Goal: Task Accomplishment & Management: Use online tool/utility

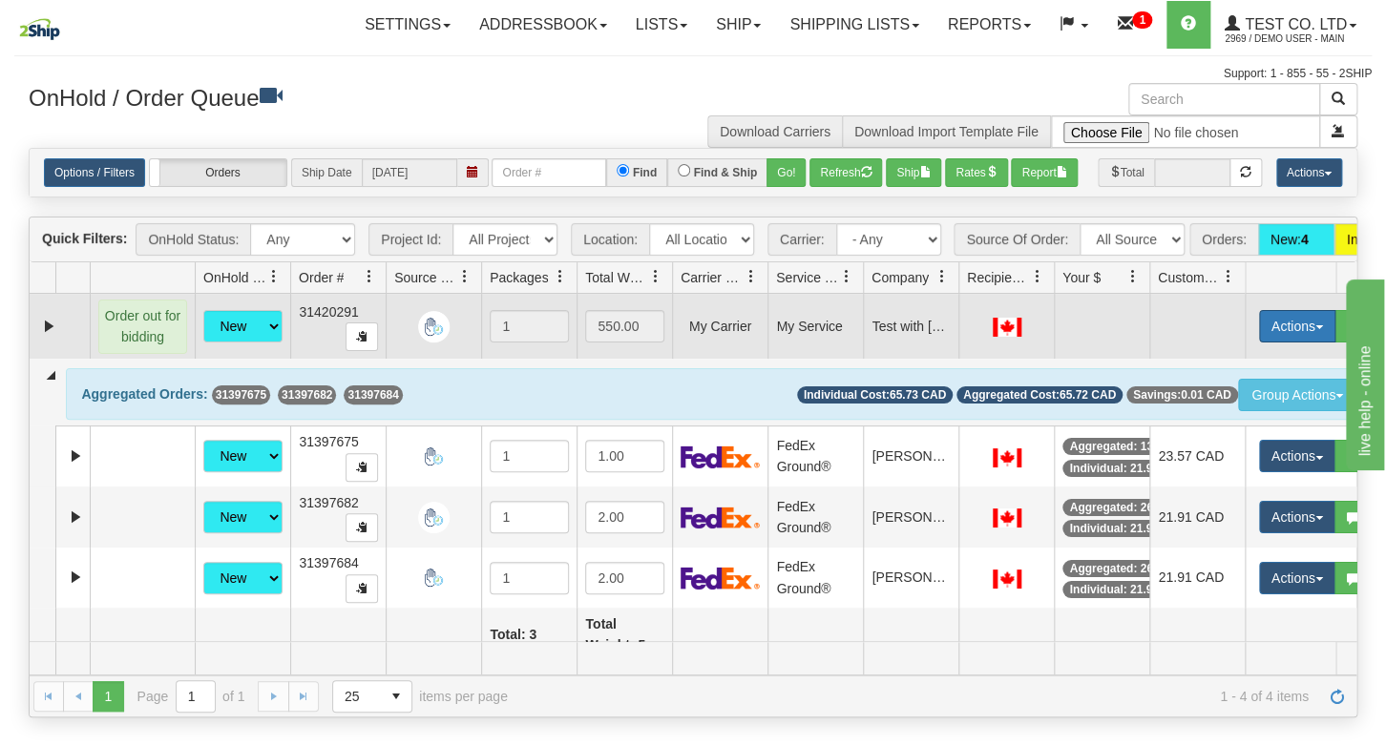
drag, startPoint x: 1281, startPoint y: 368, endPoint x: 1294, endPoint y: 369, distance: 12.4
click at [1282, 343] on button "Actions" at bounding box center [1297, 326] width 76 height 32
click at [1260, 370] on span "View Bidding Shipment" at bounding box center [1239, 362] width 151 height 15
click at [1313, 343] on button "Actions" at bounding box center [1297, 326] width 76 height 32
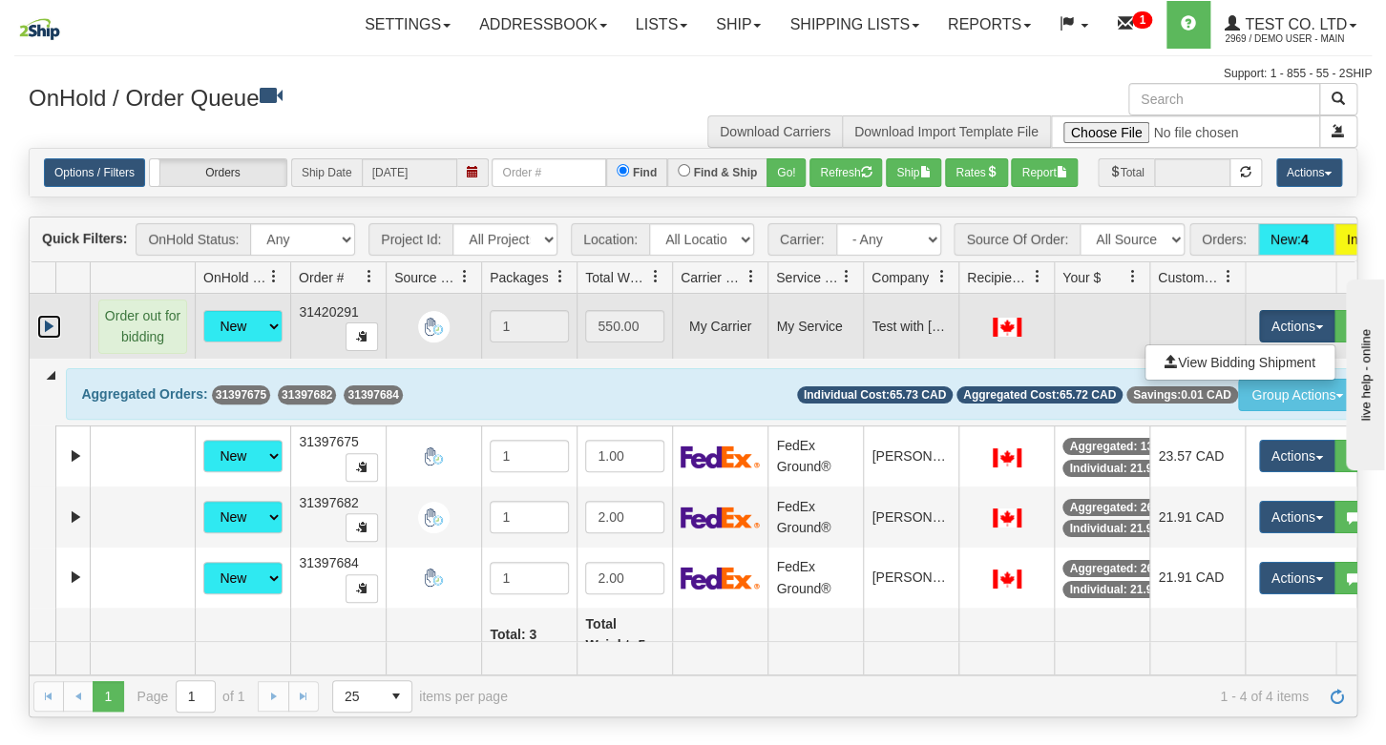
click at [53, 339] on link "Expand" at bounding box center [49, 327] width 24 height 24
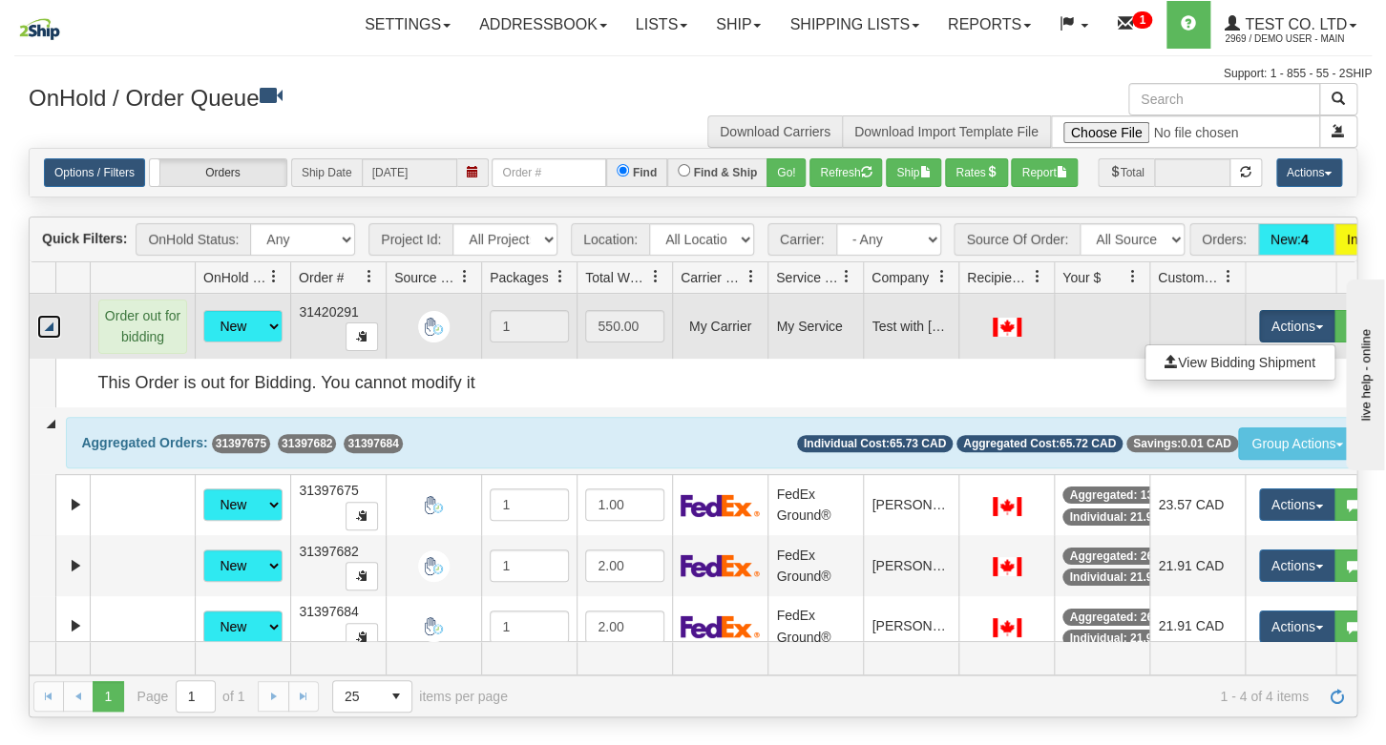
click at [155, 354] on div "Order out for bidding" at bounding box center [142, 327] width 88 height 54
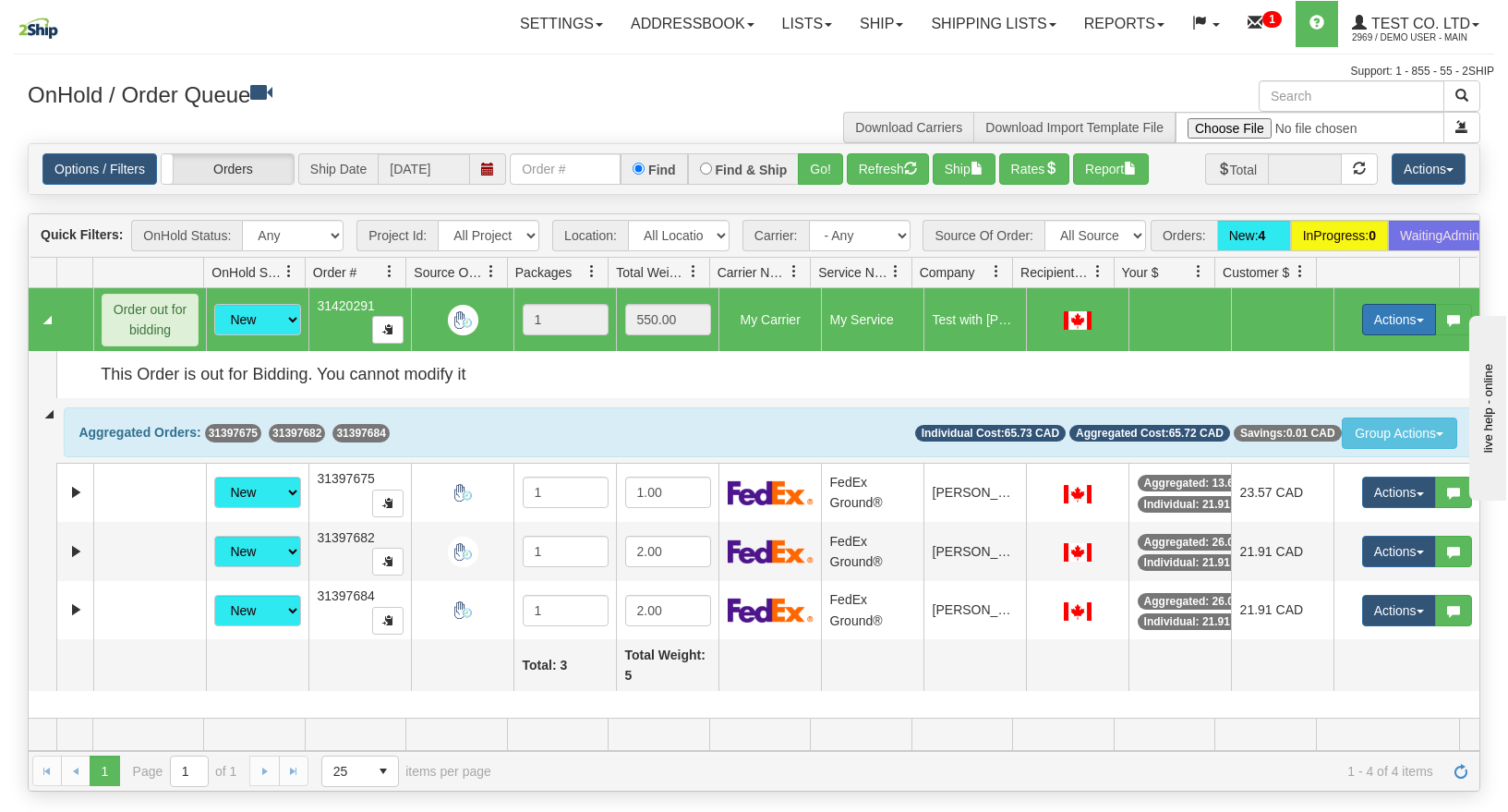
click at [1341, 335] on button "Actions" at bounding box center [1399, 319] width 74 height 31
click at [1271, 360] on span at bounding box center [1277, 353] width 13 height 13
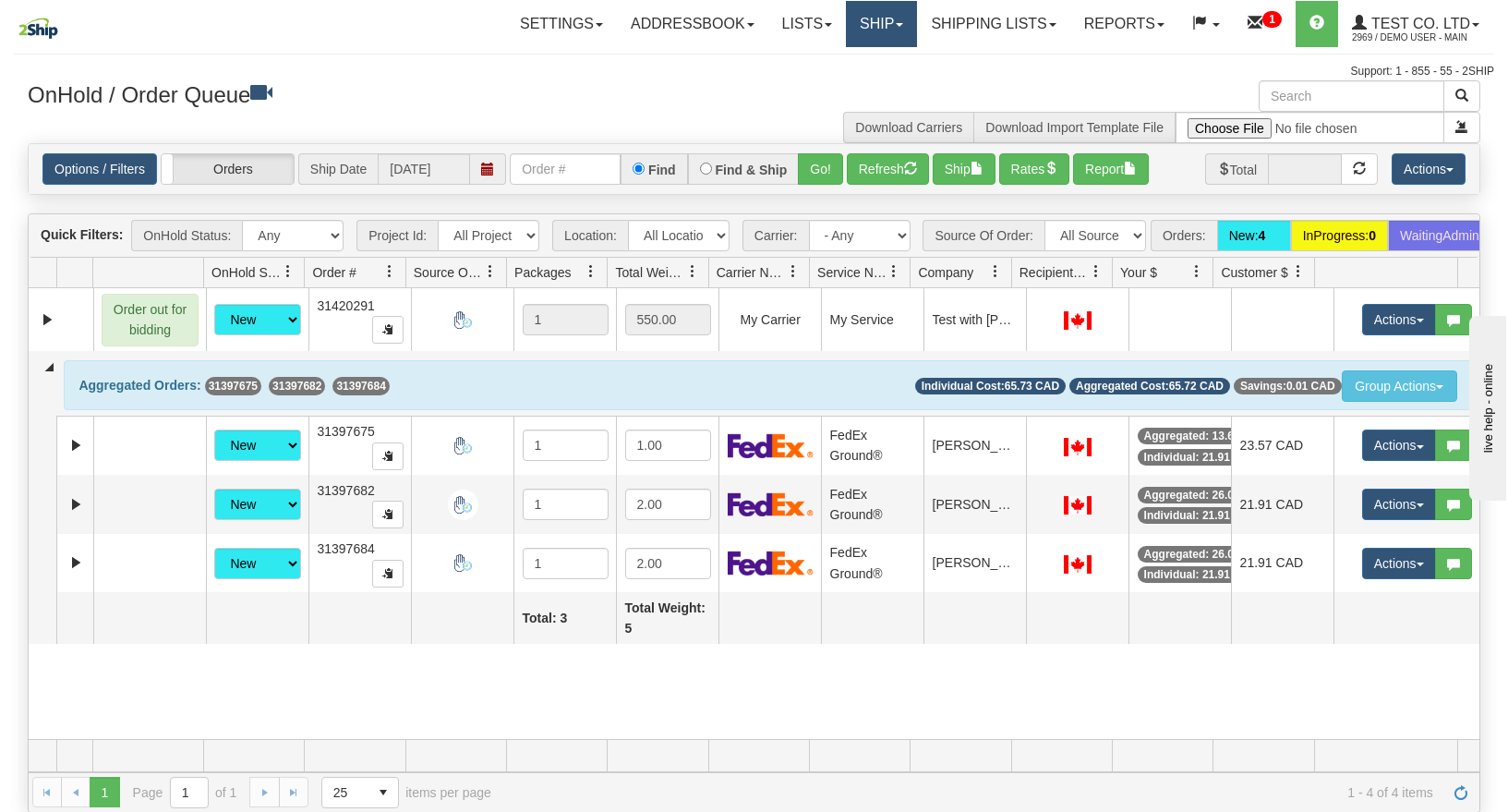
click at [859, 26] on link "Ship" at bounding box center [881, 24] width 71 height 46
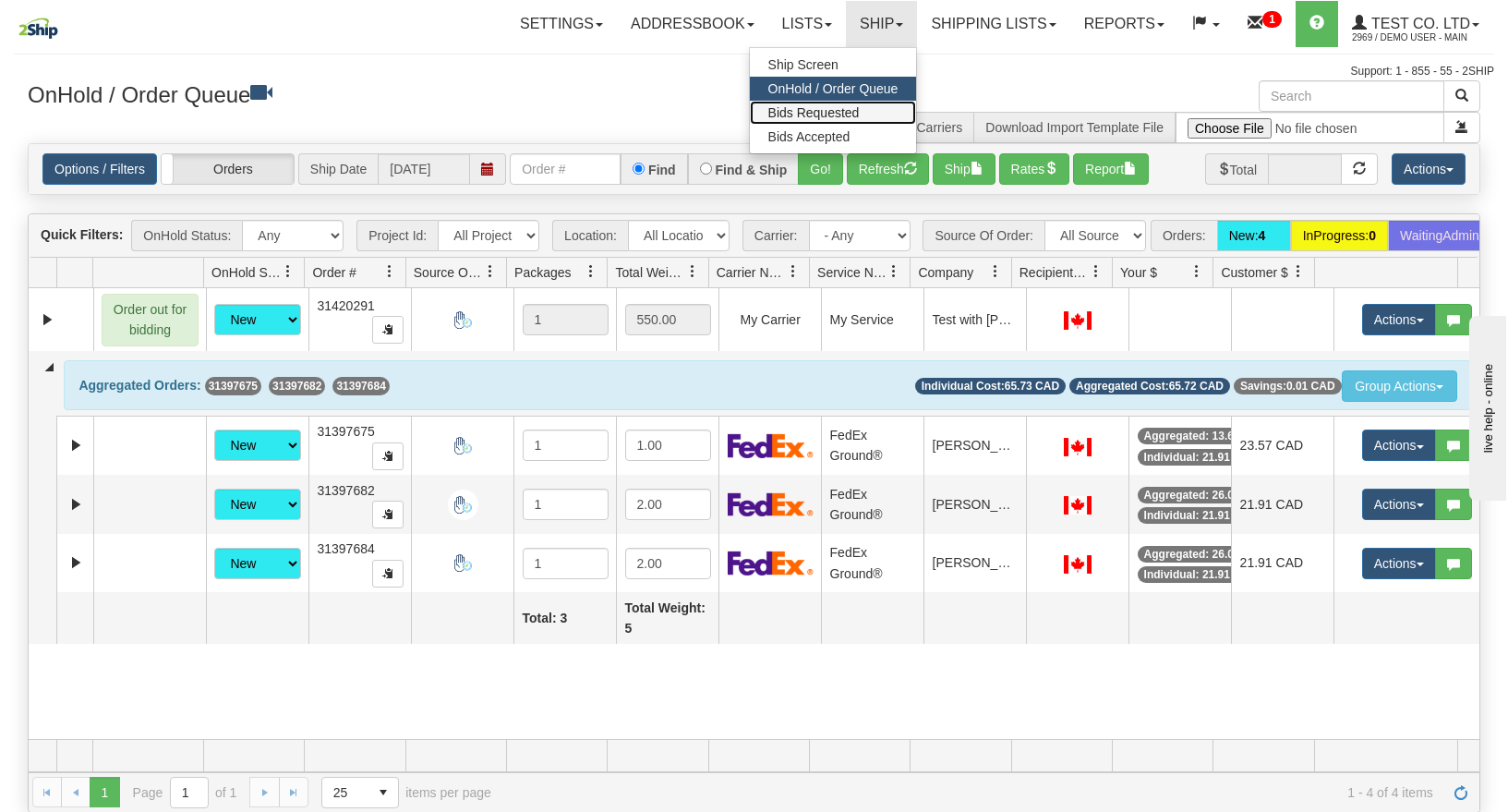
click at [837, 113] on span "Bids Requested" at bounding box center [814, 112] width 91 height 15
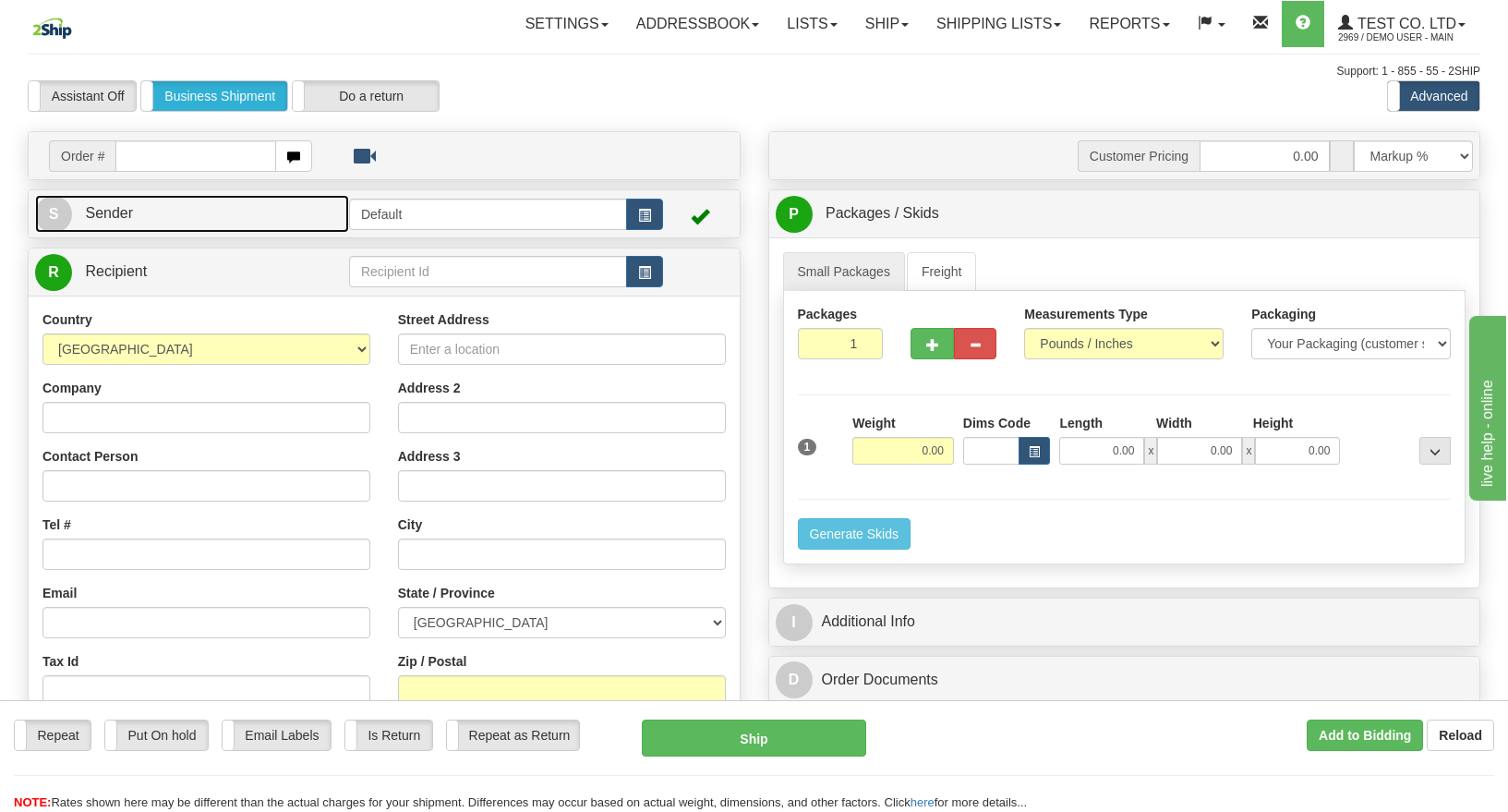
click at [241, 214] on link "S Sender" at bounding box center [192, 213] width 314 height 38
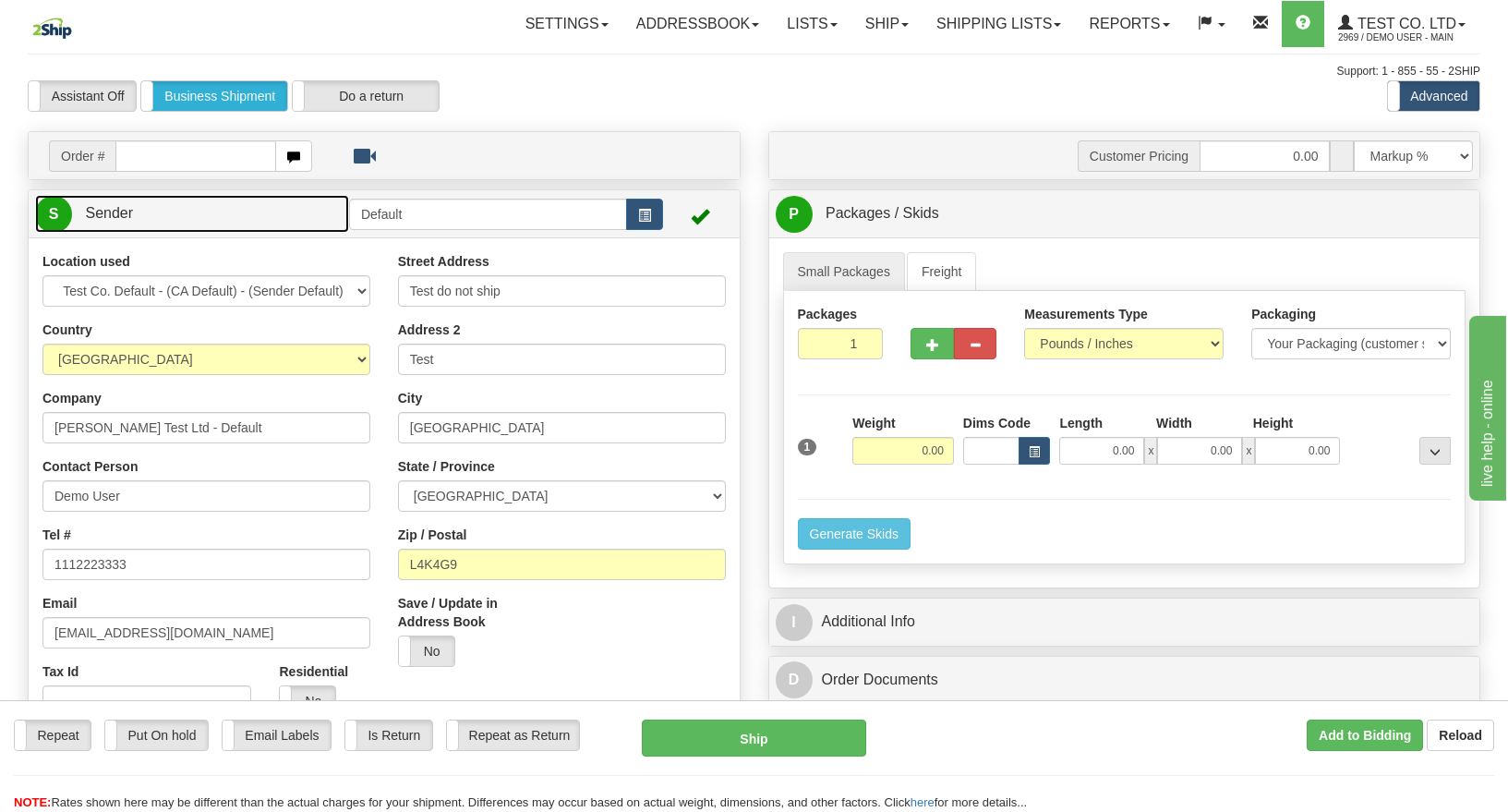
click at [243, 212] on link "S Sender" at bounding box center [192, 213] width 314 height 38
